Goal: Transaction & Acquisition: Download file/media

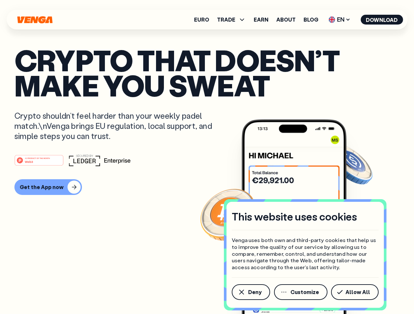
click at [207, 157] on div "#1 PRODUCT OF THE MONTH Web3" at bounding box center [206, 161] width 385 height 12
click at [250, 292] on span "Deny" at bounding box center [254, 292] width 13 height 5
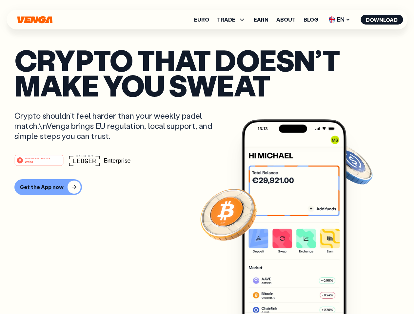
click at [301, 292] on img at bounding box center [293, 229] width 105 height 219
click at [356, 292] on article "Crypto that doesn’t make you sweat Crypto shouldn’t feel harder than your weekl…" at bounding box center [206, 170] width 385 height 246
click at [233, 20] on span "TRADE" at bounding box center [226, 19] width 18 height 5
click at [339, 20] on span "EN" at bounding box center [339, 19] width 27 height 10
click at [382, 20] on button "Download" at bounding box center [381, 20] width 42 height 10
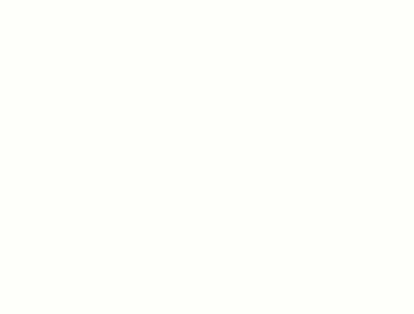
click at [207, 0] on html "This website uses cookies Venga uses both own and third-party cookies that help…" at bounding box center [207, 0] width 414 height 0
click at [47, 0] on html "This website uses cookies Venga uses both own and third-party cookies that help…" at bounding box center [207, 0] width 414 height 0
click at [40, 0] on html "This website uses cookies Venga uses both own and third-party cookies that help…" at bounding box center [207, 0] width 414 height 0
